Goal: Transaction & Acquisition: Book appointment/travel/reservation

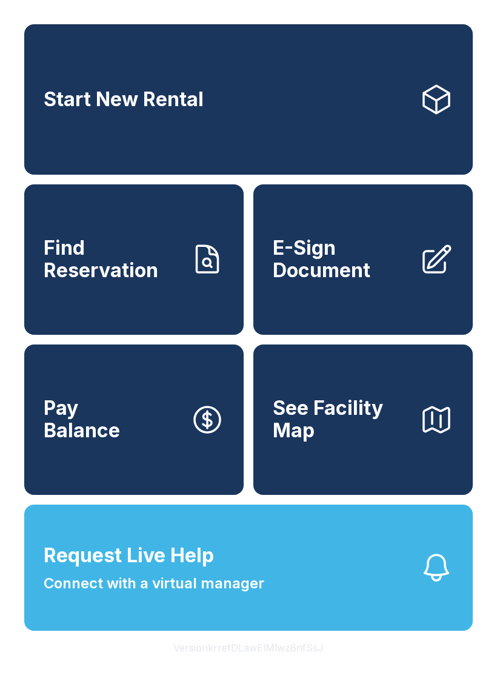
click at [226, 136] on link "Start New Rental" at bounding box center [248, 99] width 449 height 150
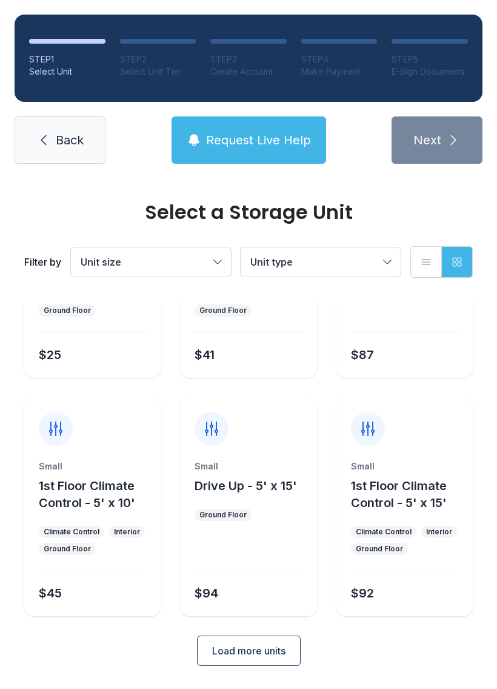
scroll to position [144, 0]
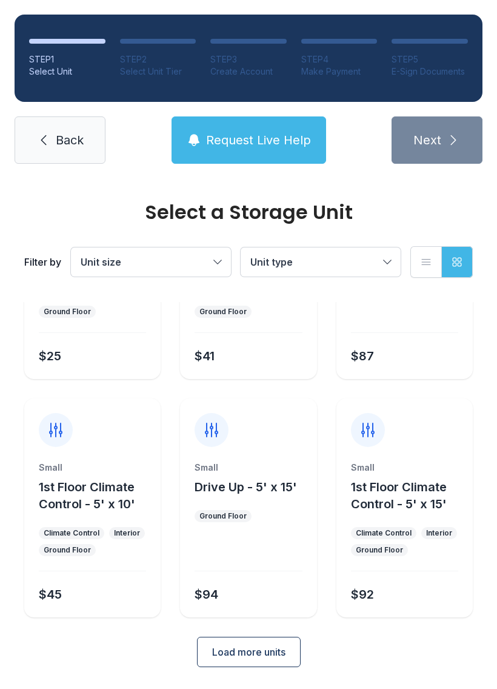
click at [254, 658] on span "Load more units" at bounding box center [248, 652] width 73 height 15
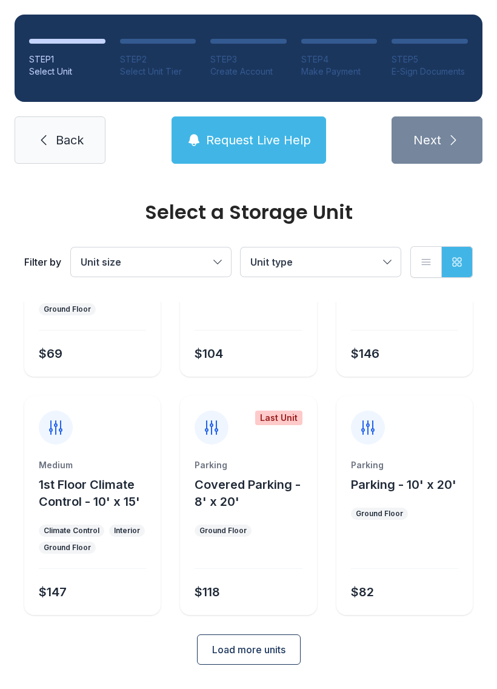
scroll to position [621, 0]
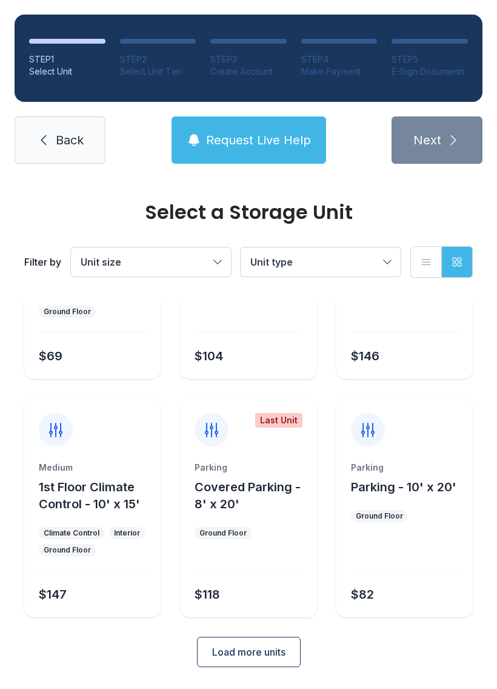
click at [407, 511] on ul "Ground Floor" at bounding box center [404, 516] width 107 height 12
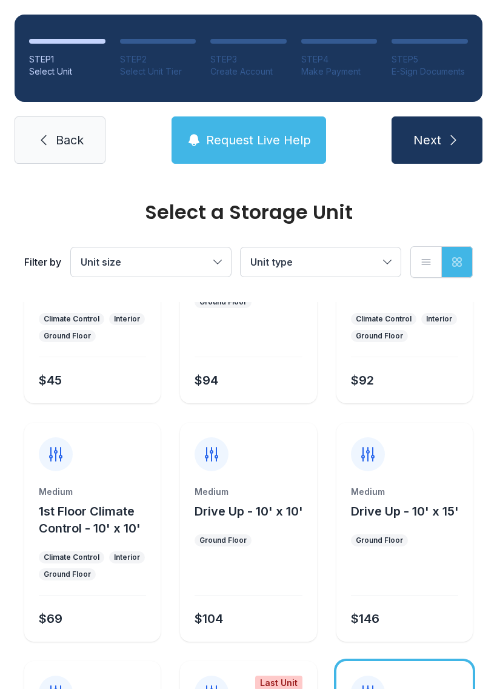
scroll to position [360, 0]
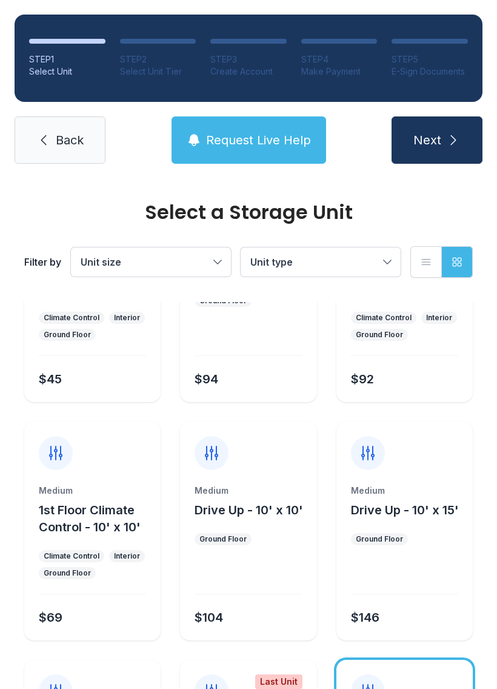
click at [265, 513] on span "Drive Up - 10' x 10'" at bounding box center [249, 510] width 109 height 15
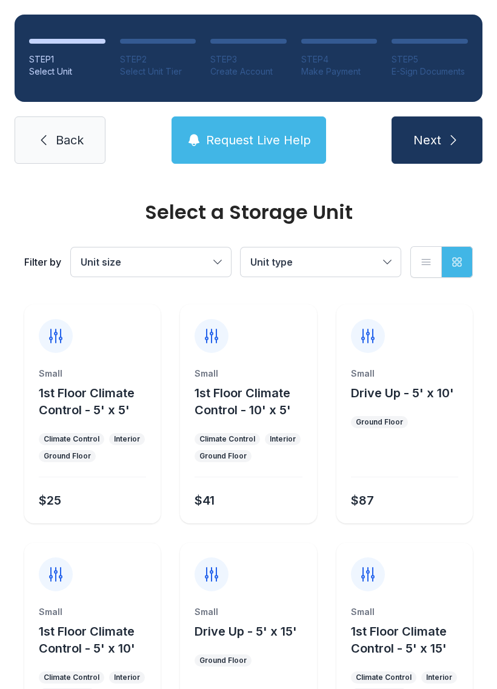
scroll to position [0, 0]
click at [212, 150] on button "Request Live Help" at bounding box center [249, 139] width 155 height 47
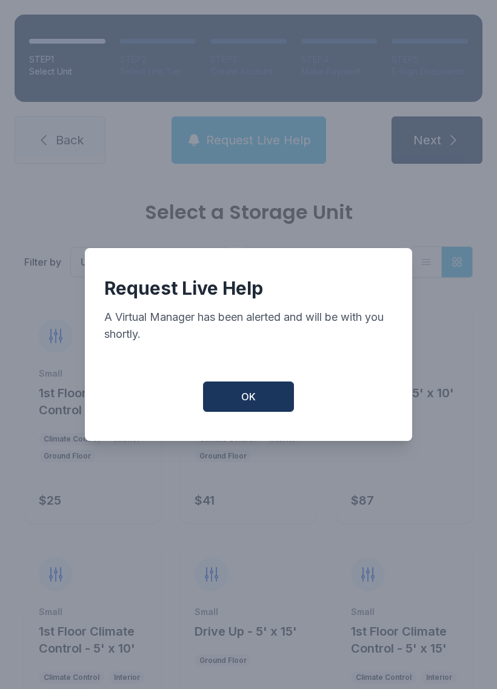
click at [251, 391] on button "OK" at bounding box center [248, 397] width 91 height 30
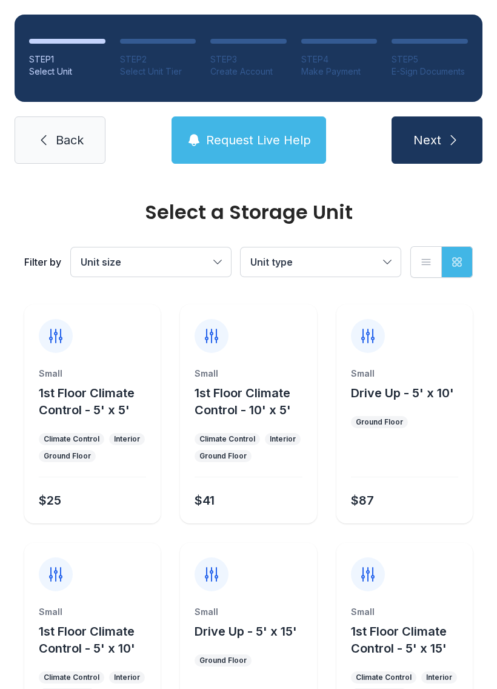
click at [455, 142] on icon "submit" at bounding box center [454, 140] width 15 height 15
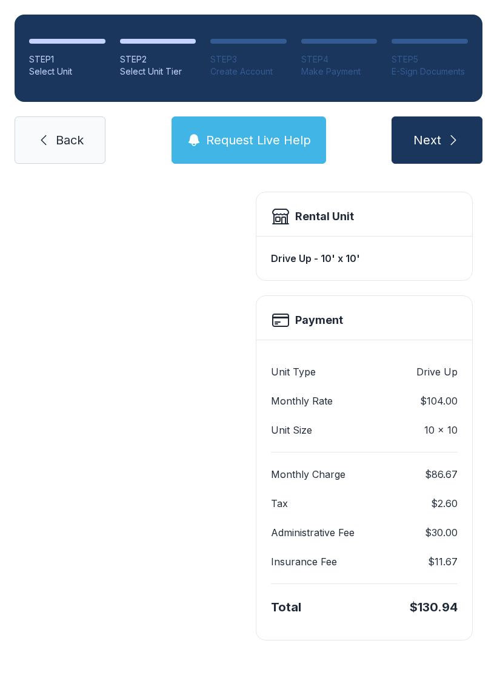
click at [494, 477] on div "**********" at bounding box center [248, 274] width 497 height 829
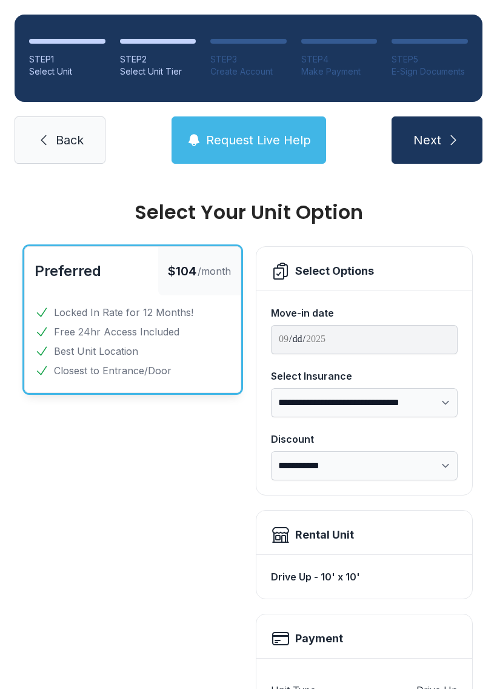
click at [435, 156] on button "Next" at bounding box center [437, 139] width 91 height 47
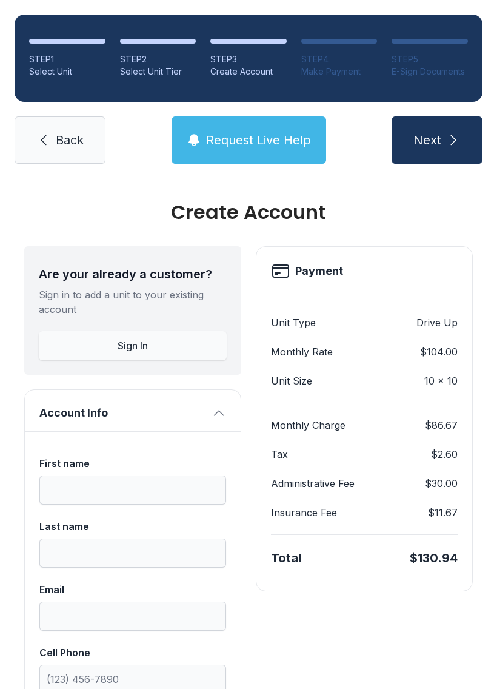
scroll to position [-1, 0]
click at [70, 141] on span "Back" at bounding box center [70, 140] width 28 height 17
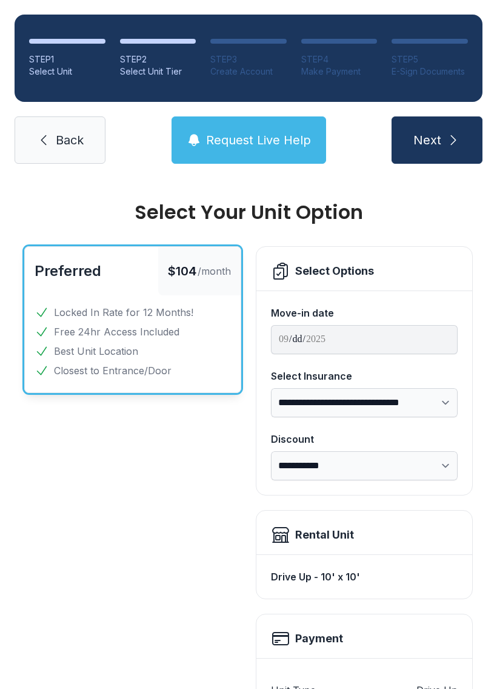
click at [48, 135] on icon at bounding box center [43, 140] width 15 height 15
